Goal: Check status: Check status

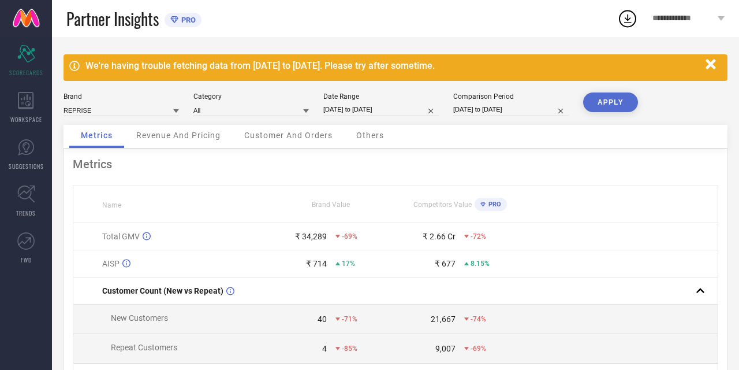
click at [331, 101] on div "Date Range [DATE] to [DATE]" at bounding box center [382, 104] width 116 height 24
select select "8"
select select "2025"
select select "9"
select select "2025"
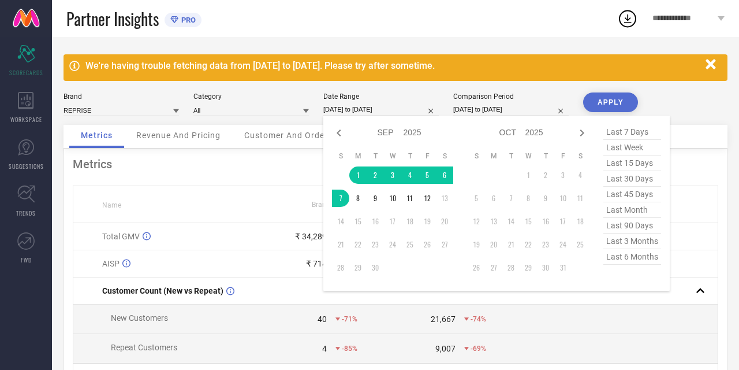
click at [332, 107] on input "[DATE] to [DATE]" at bounding box center [382, 109] width 116 height 12
